Goal: Communication & Community: Answer question/provide support

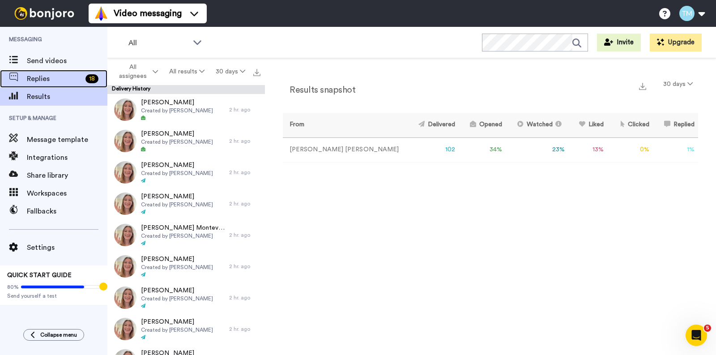
click at [57, 83] on span "Replies" at bounding box center [54, 78] width 55 height 11
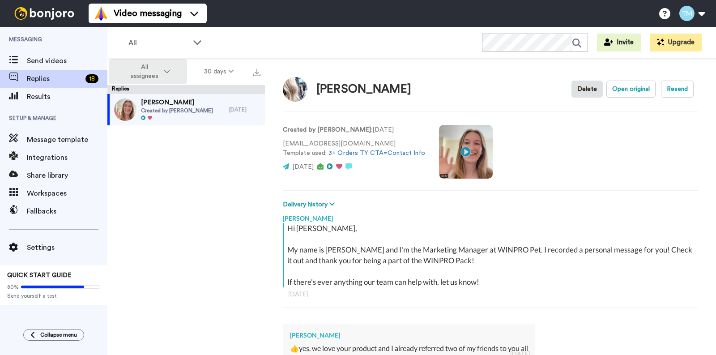
click at [162, 75] on span "All assignees" at bounding box center [144, 72] width 36 height 18
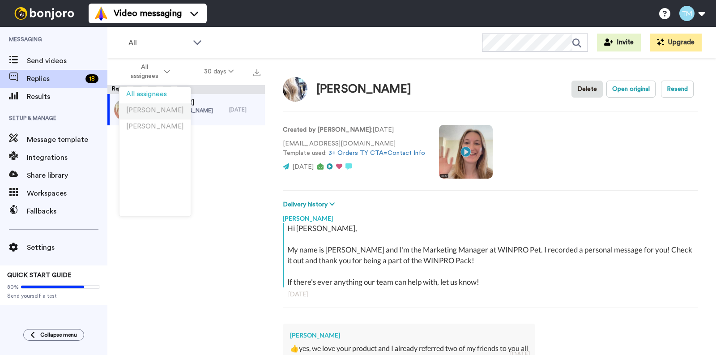
click at [158, 103] on li "[PERSON_NAME]" at bounding box center [155, 111] width 71 height 16
type textarea "x"
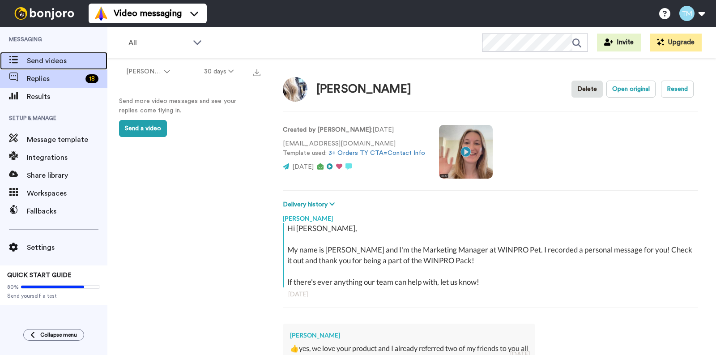
click at [60, 62] on span "Send videos" at bounding box center [67, 61] width 81 height 11
